Goal: Task Accomplishment & Management: Manage account settings

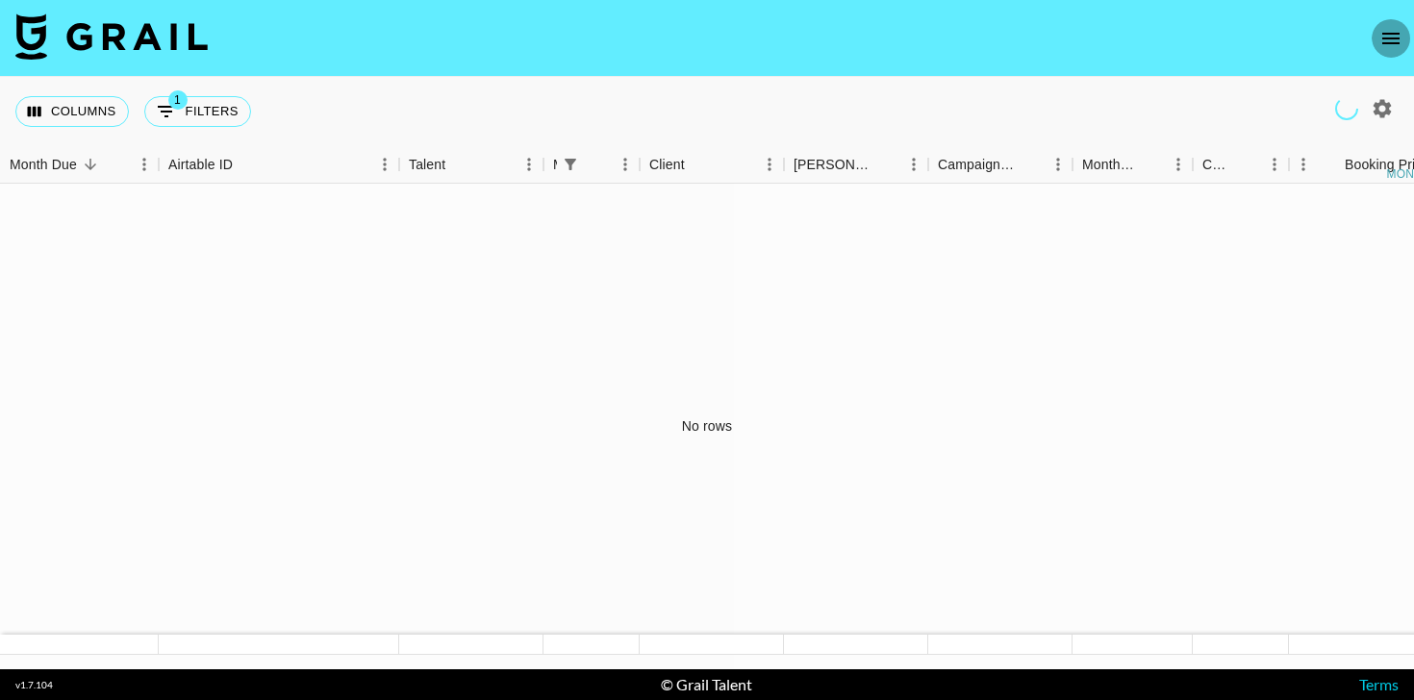
click at [1392, 36] on icon "open drawer" at bounding box center [1391, 38] width 23 height 23
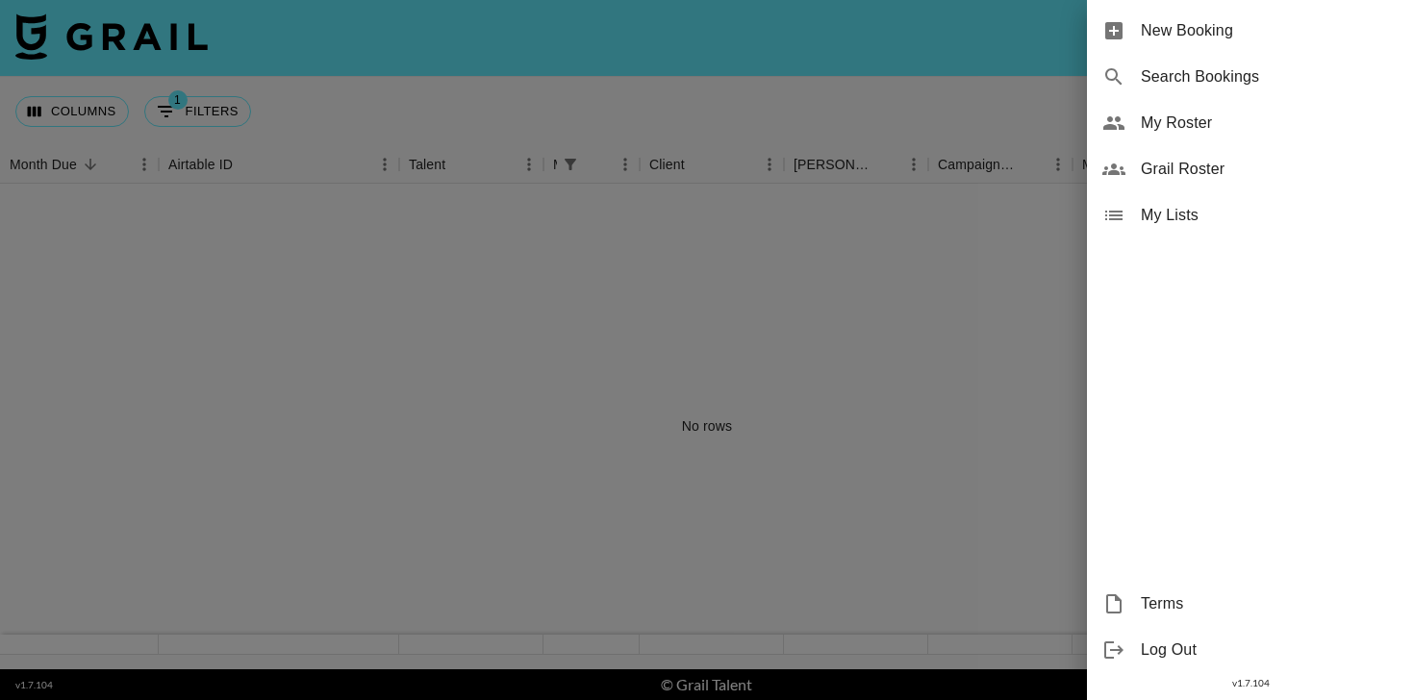
click at [1182, 126] on span "My Roster" at bounding box center [1270, 123] width 258 height 23
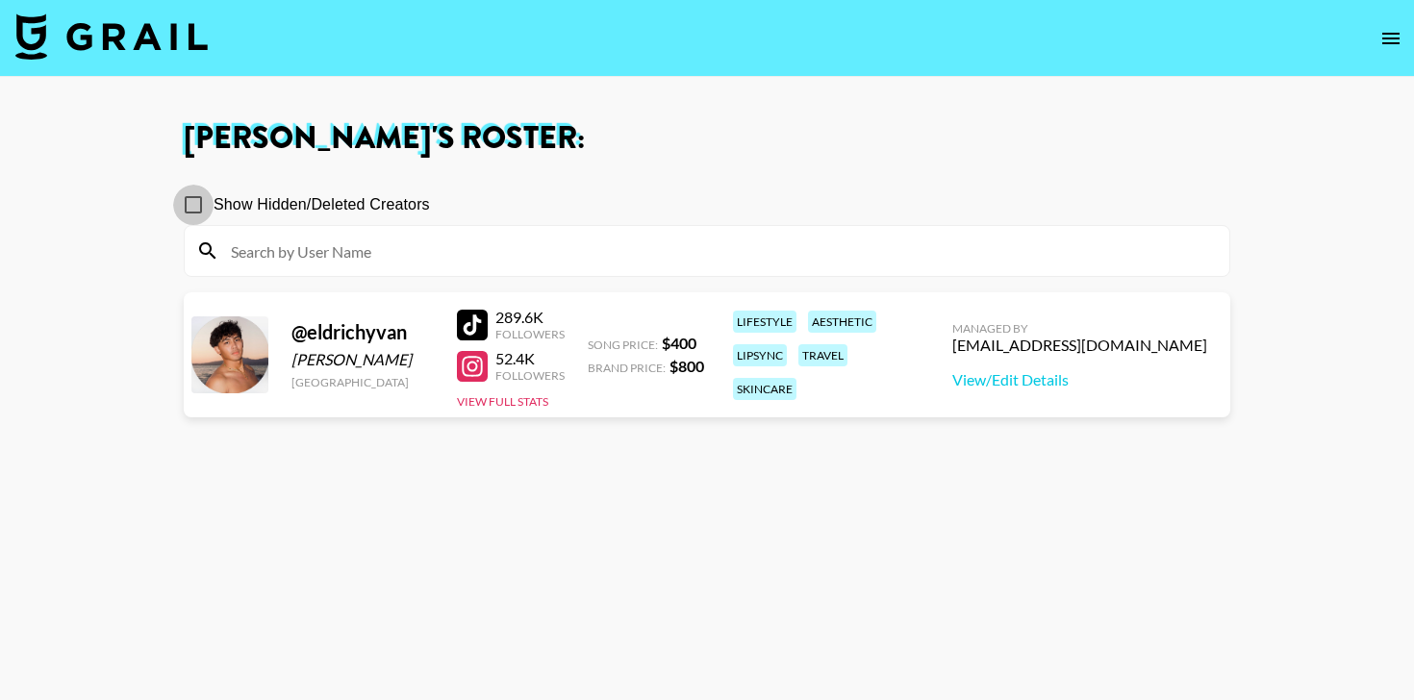
click at [198, 204] on input "Show Hidden/Deleted Creators" at bounding box center [193, 205] width 40 height 40
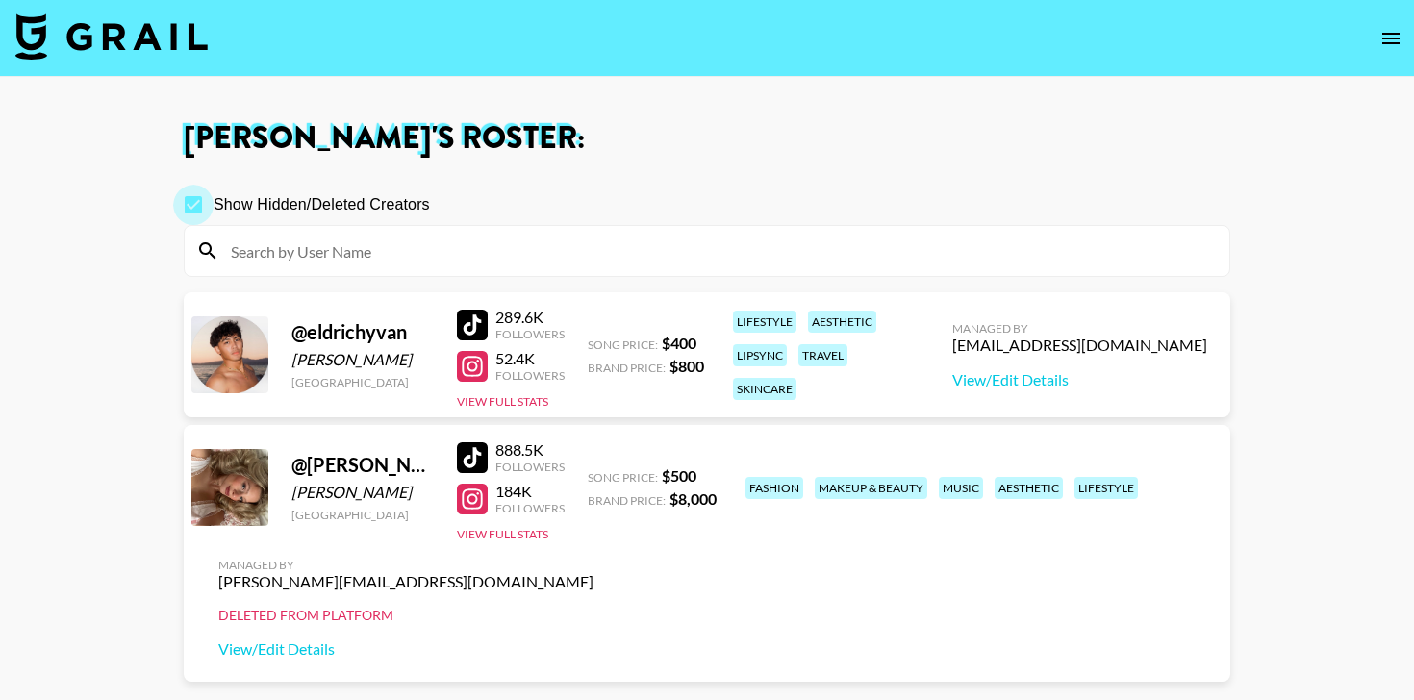
click at [198, 204] on input "Show Hidden/Deleted Creators" at bounding box center [193, 205] width 40 height 40
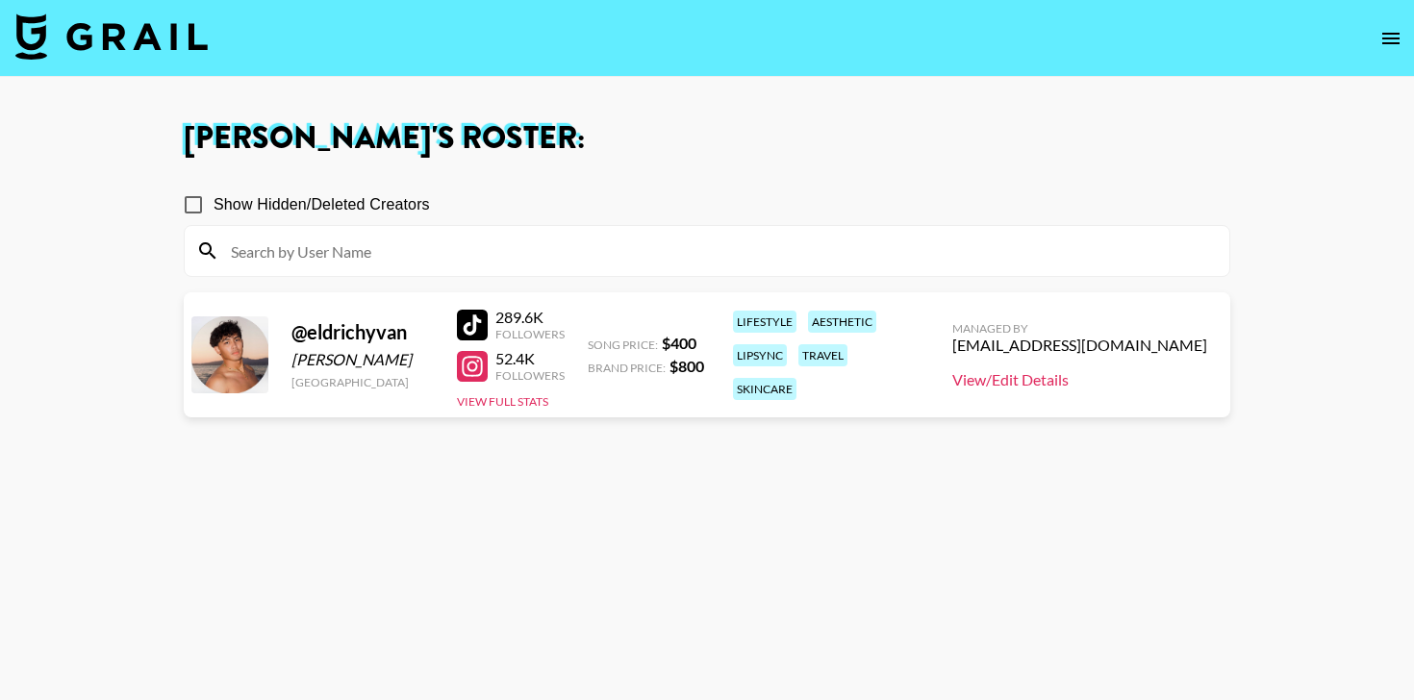
click at [1050, 380] on link "View/Edit Details" at bounding box center [1079, 379] width 255 height 19
click at [194, 203] on input "Show Hidden/Deleted Creators" at bounding box center [193, 205] width 40 height 40
checkbox input "true"
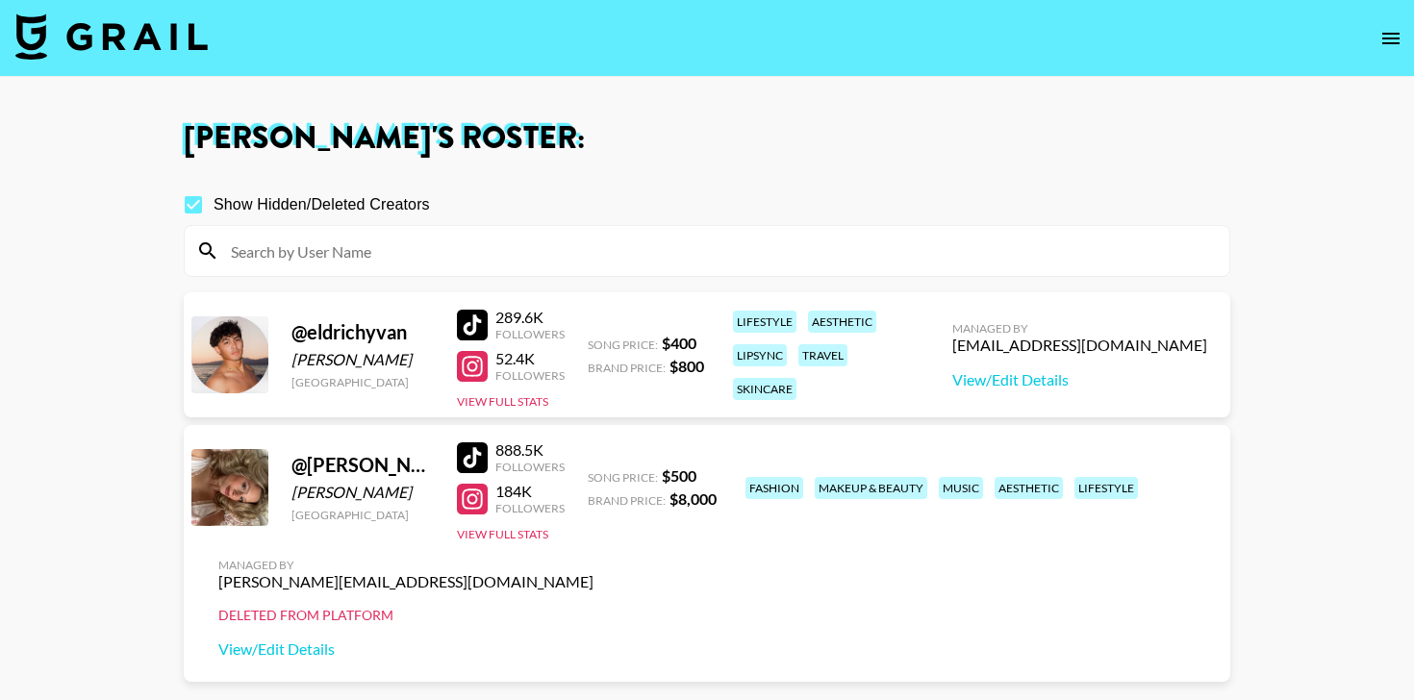
click at [1012, 342] on div "[EMAIL_ADDRESS][DOMAIN_NAME]" at bounding box center [1079, 345] width 255 height 19
copy div "akvile"
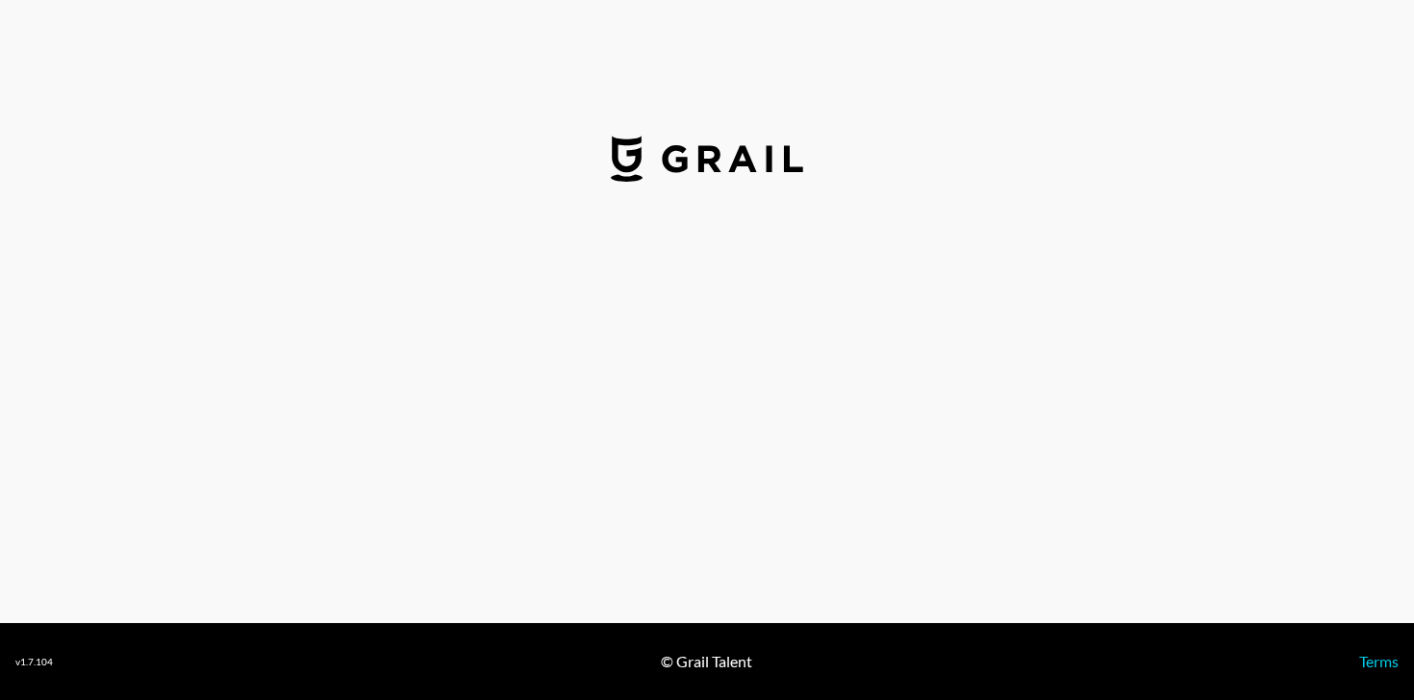
select select "USD"
